Goal: Find specific page/section: Find specific page/section

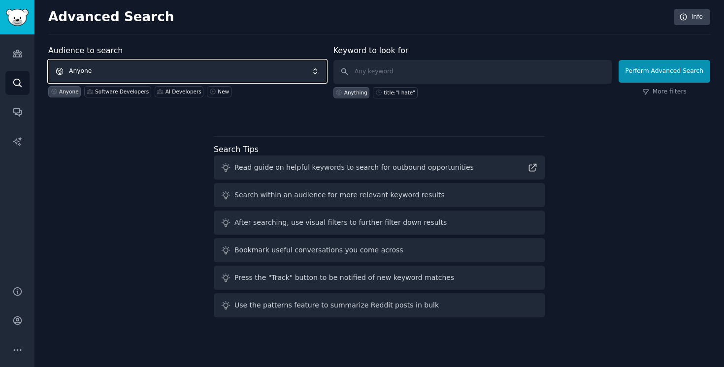
click at [103, 78] on span "Anyone" at bounding box center [187, 71] width 278 height 23
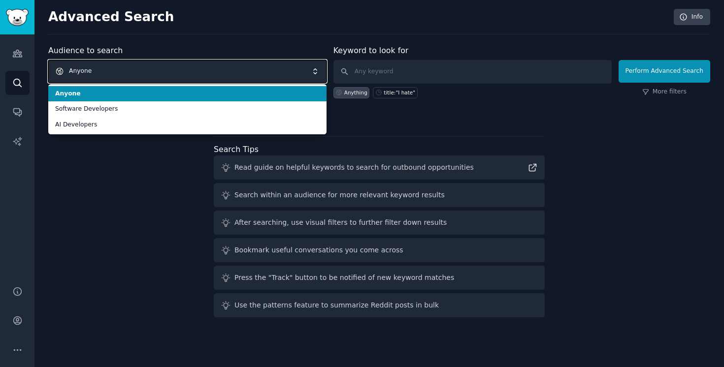
click at [103, 78] on span "Anyone" at bounding box center [187, 71] width 278 height 23
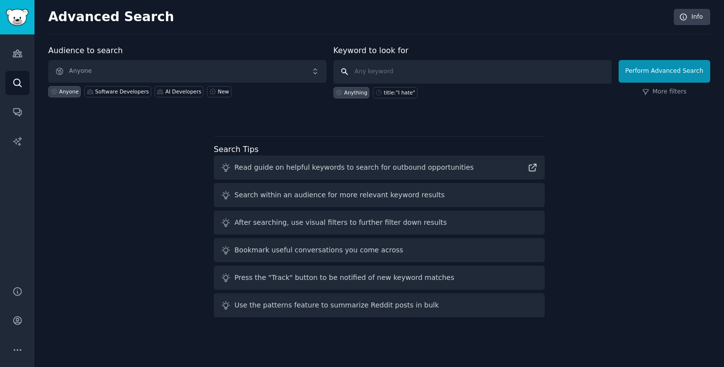
click at [387, 73] on input "text" at bounding box center [472, 72] width 278 height 24
type input "LLM gateway"
click at [640, 75] on button "Perform Advanced Search" at bounding box center [664, 71] width 92 height 23
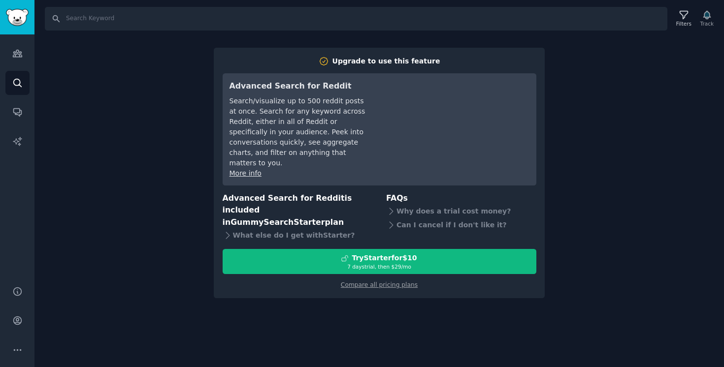
click at [605, 87] on div "Search Filters Track Upgrade to use this feature Advanced Search for Reddit Sea…" at bounding box center [378, 183] width 689 height 367
click at [15, 59] on link "Audiences" at bounding box center [17, 53] width 24 height 24
